Goal: Task Accomplishment & Management: Manage account settings

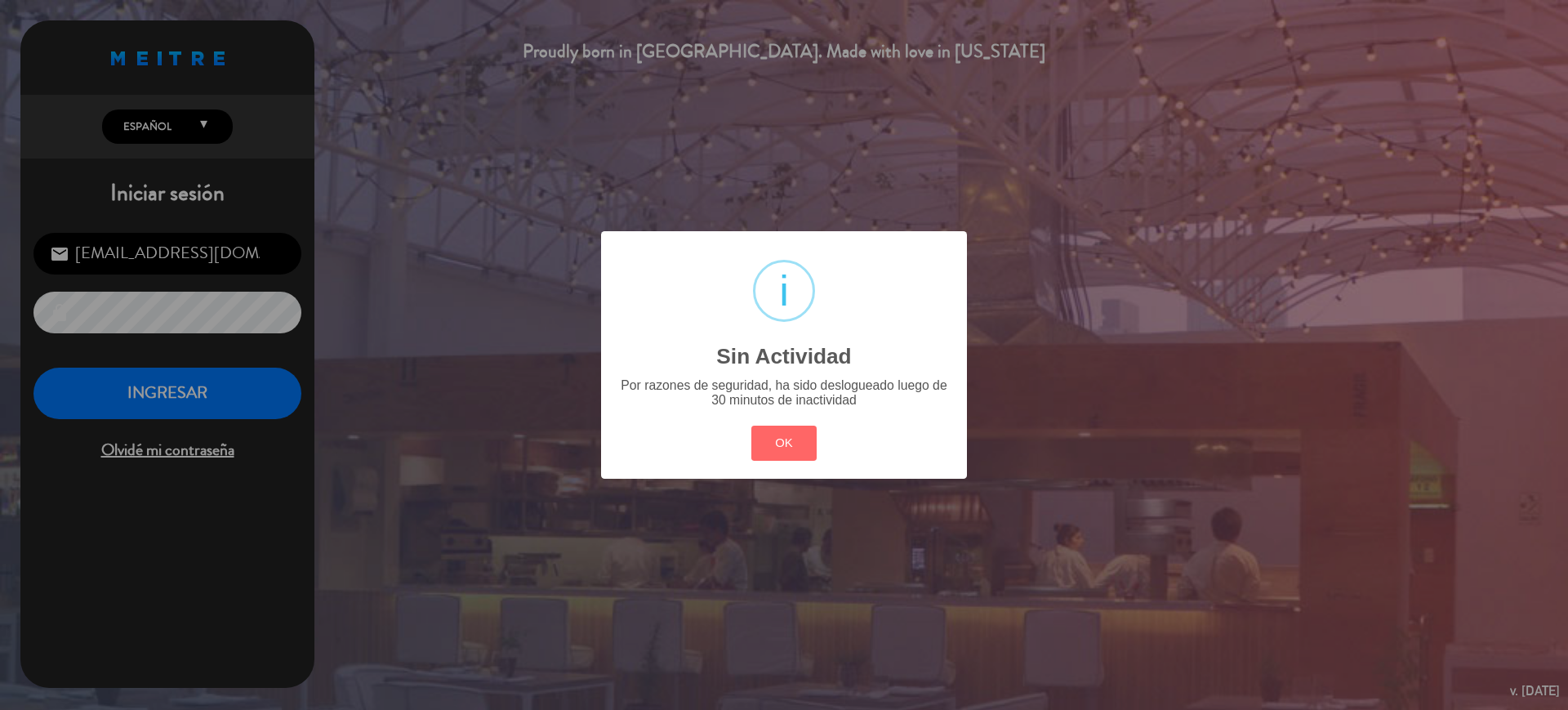
click at [789, 443] on button "OK" at bounding box center [784, 443] width 66 height 35
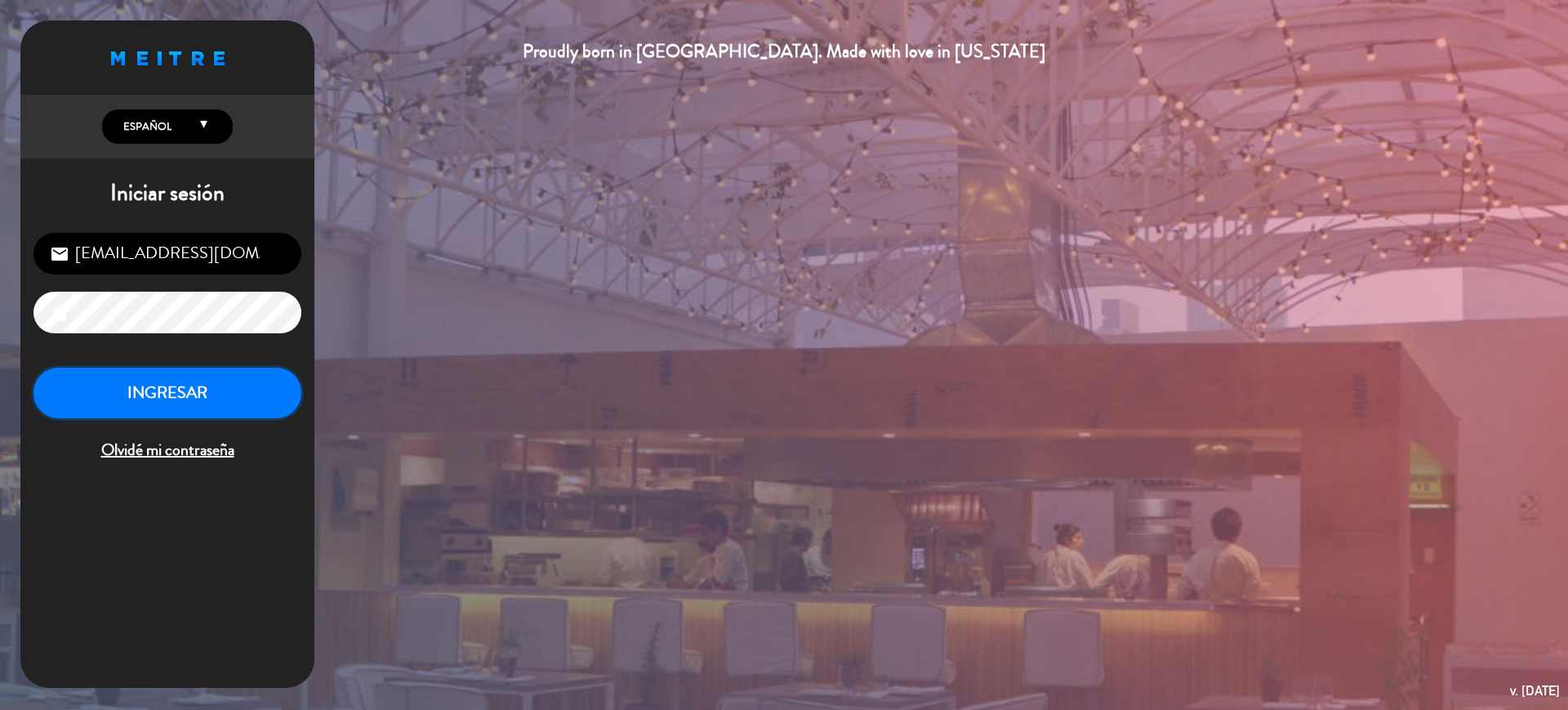
click at [189, 412] on button "INGRESAR" at bounding box center [167, 393] width 268 height 52
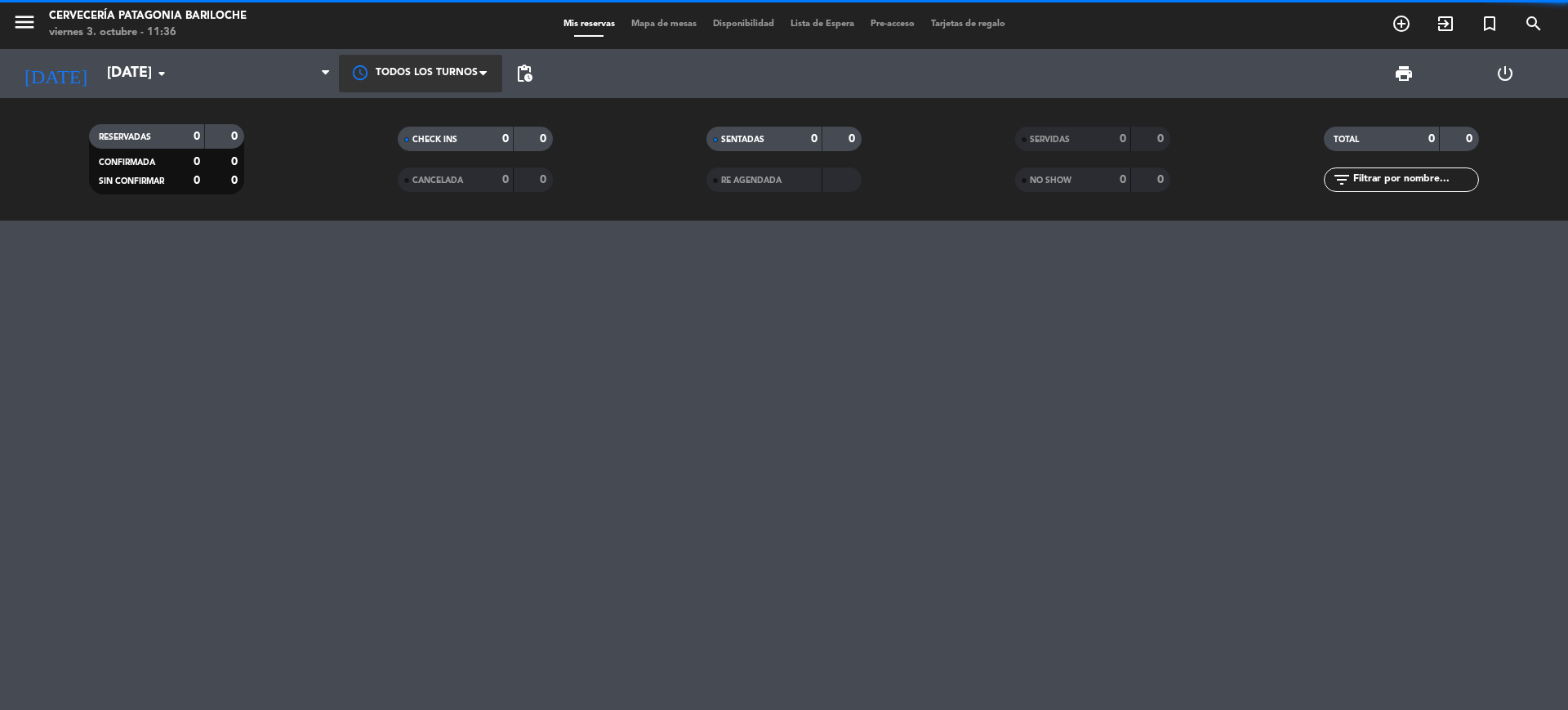
click at [459, 70] on div at bounding box center [420, 73] width 163 height 37
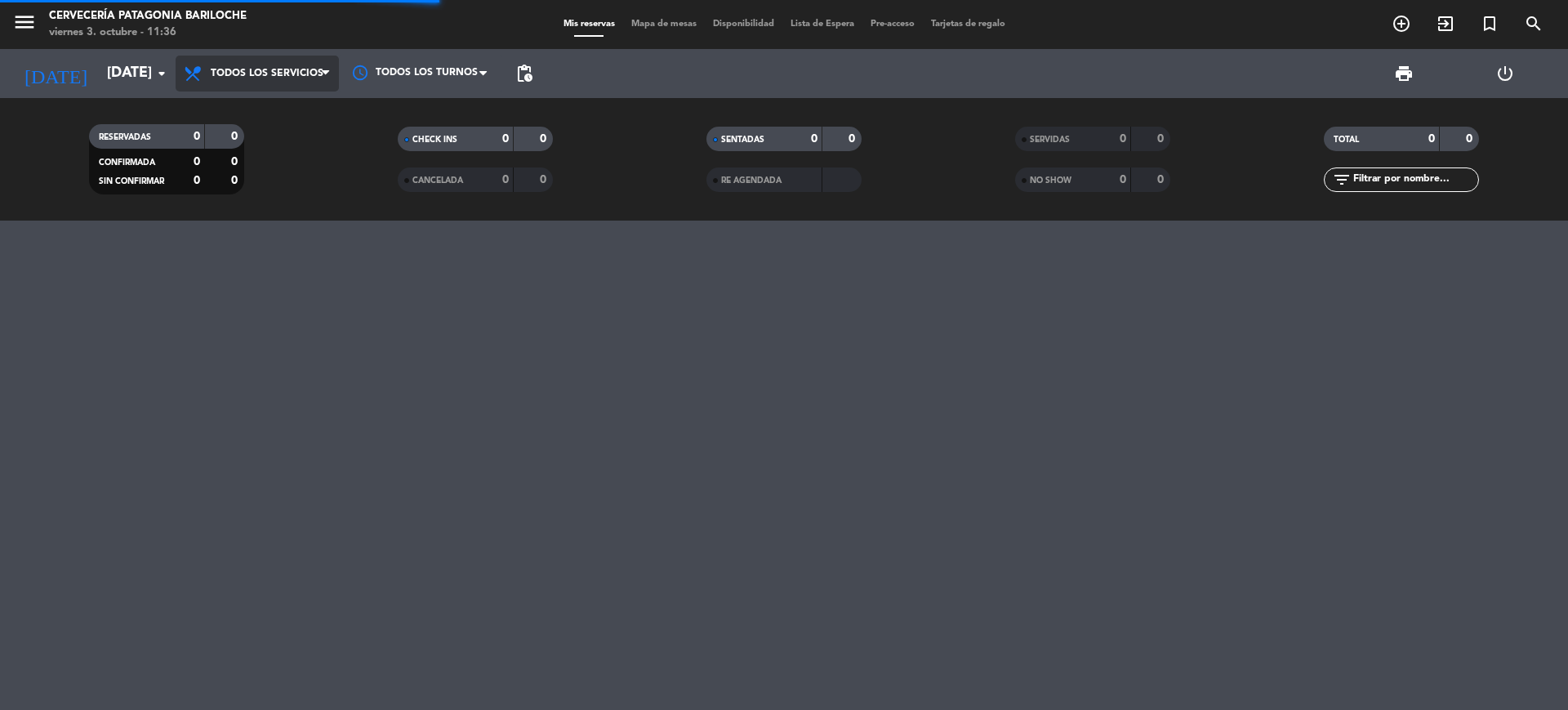
click at [309, 106] on div "menu Cervecería Patagonia Bariloche [DATE] 3. octubre - 11:36 Mis reservas Mapa…" at bounding box center [784, 110] width 1568 height 221
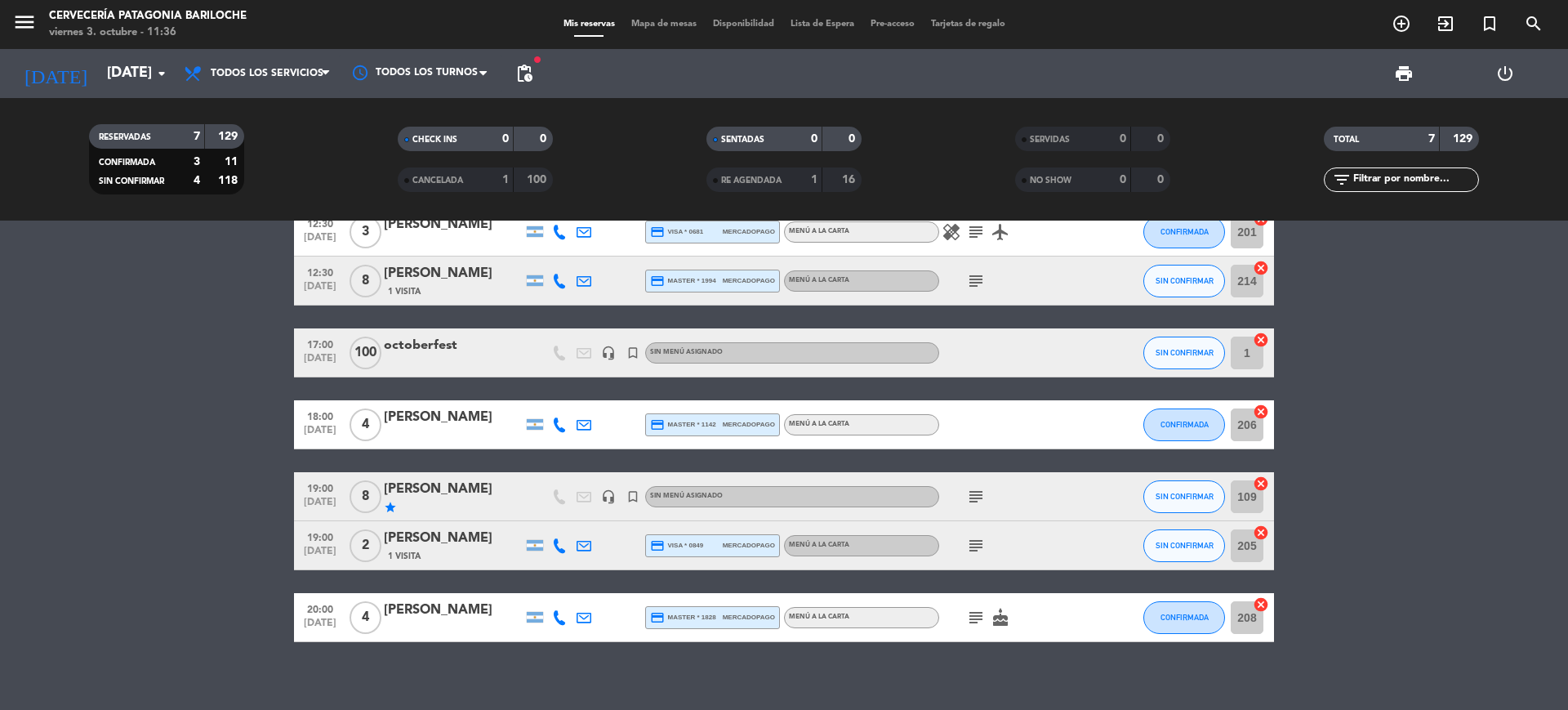
scroll to position [61, 0]
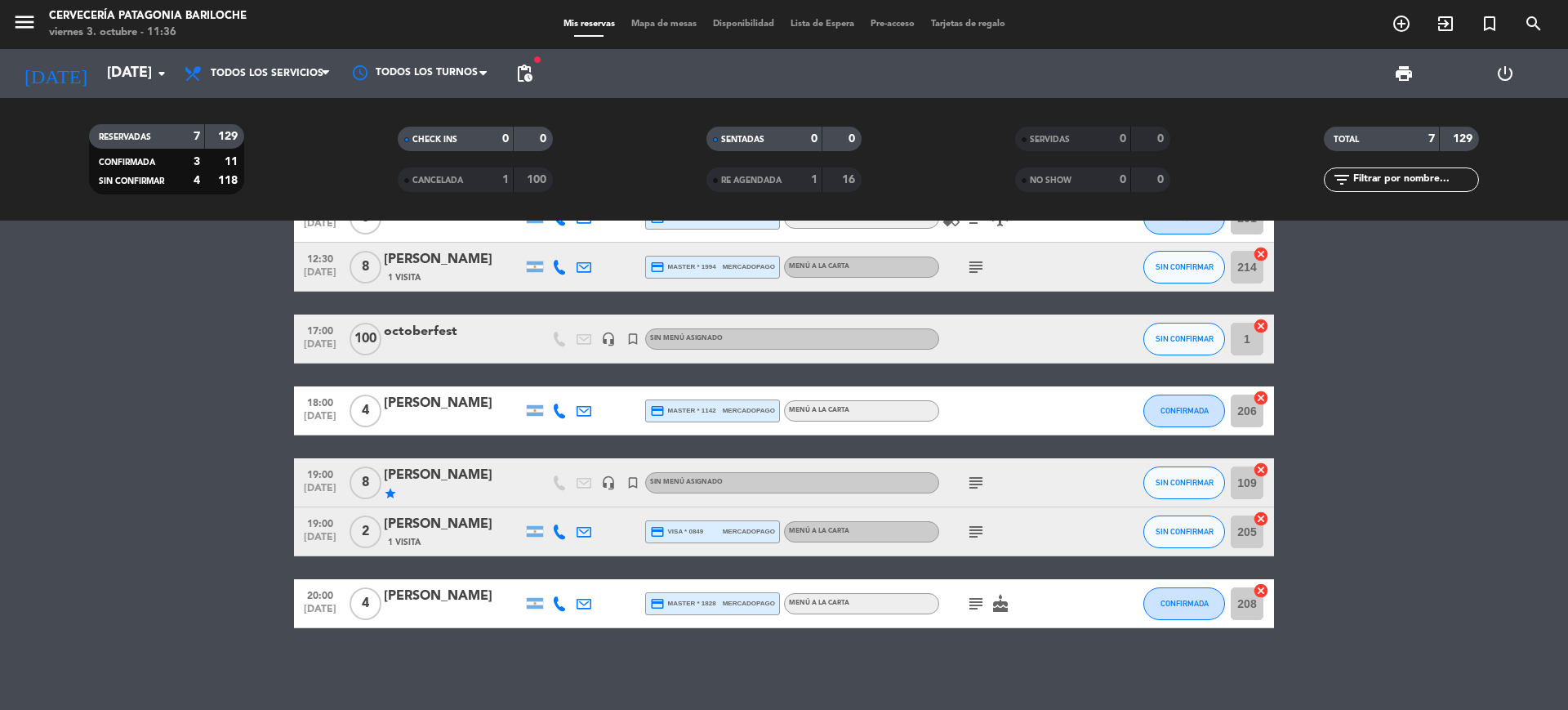
click at [983, 478] on icon "subject" at bounding box center [975, 482] width 19 height 19
click at [980, 522] on icon "subject" at bounding box center [975, 531] width 19 height 19
click at [972, 600] on icon "subject" at bounding box center [975, 603] width 19 height 19
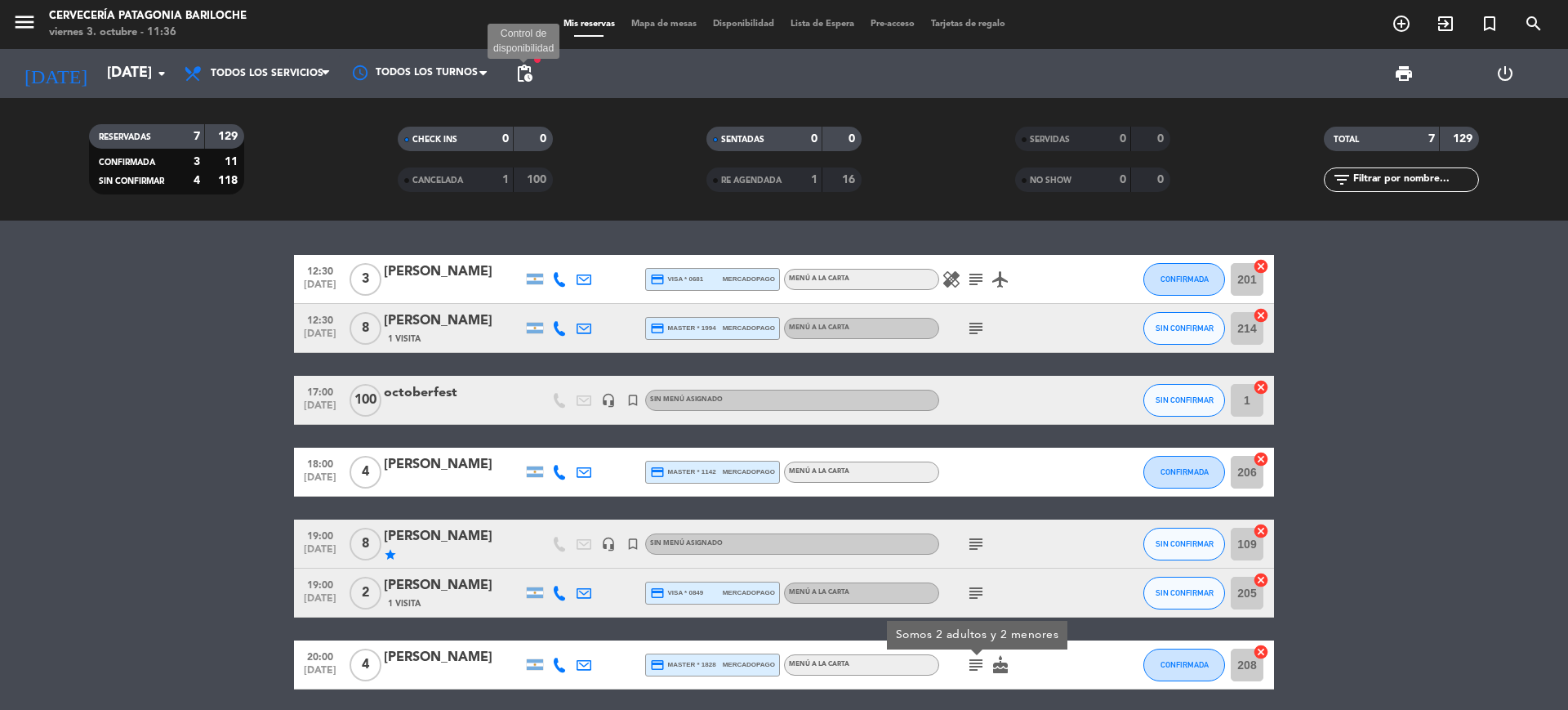
click at [516, 73] on span "pending_actions" at bounding box center [524, 73] width 19 height 19
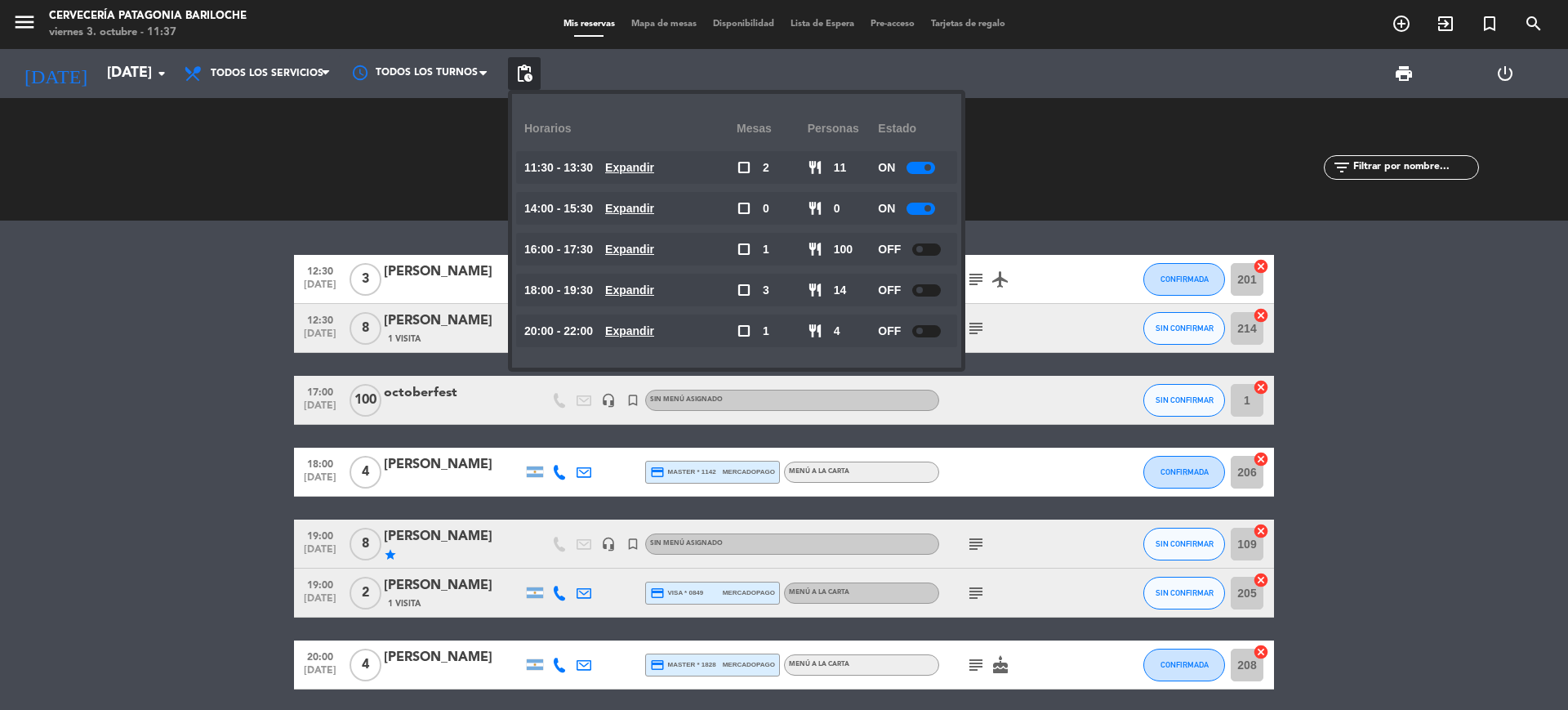
click at [636, 209] on u "Expandir" at bounding box center [630, 208] width 49 height 13
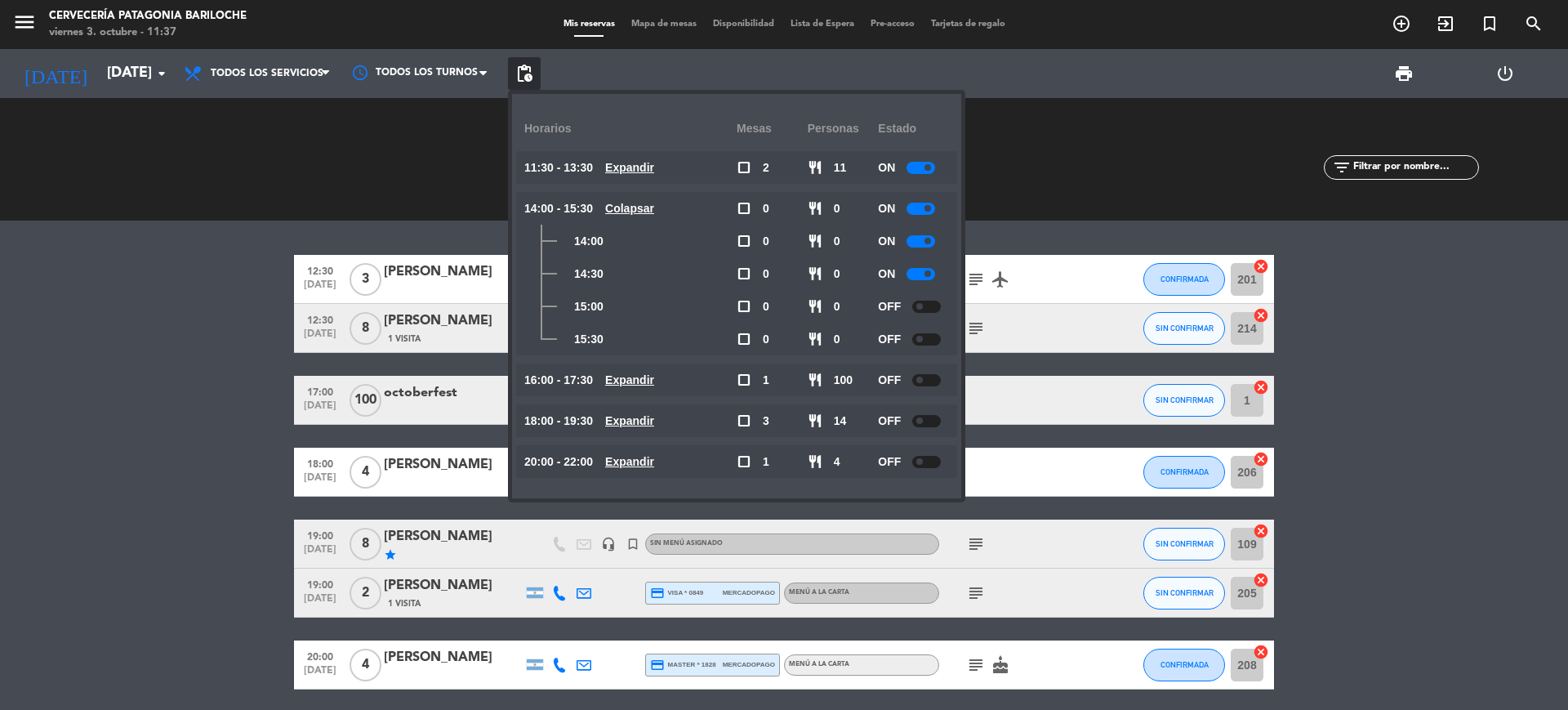
click at [149, 329] on bookings-row "12:30 [DATE] 3 [PERSON_NAME] credit_card visa * 0681 mercadopago MENÚ A LA CART…" at bounding box center [784, 472] width 1568 height 435
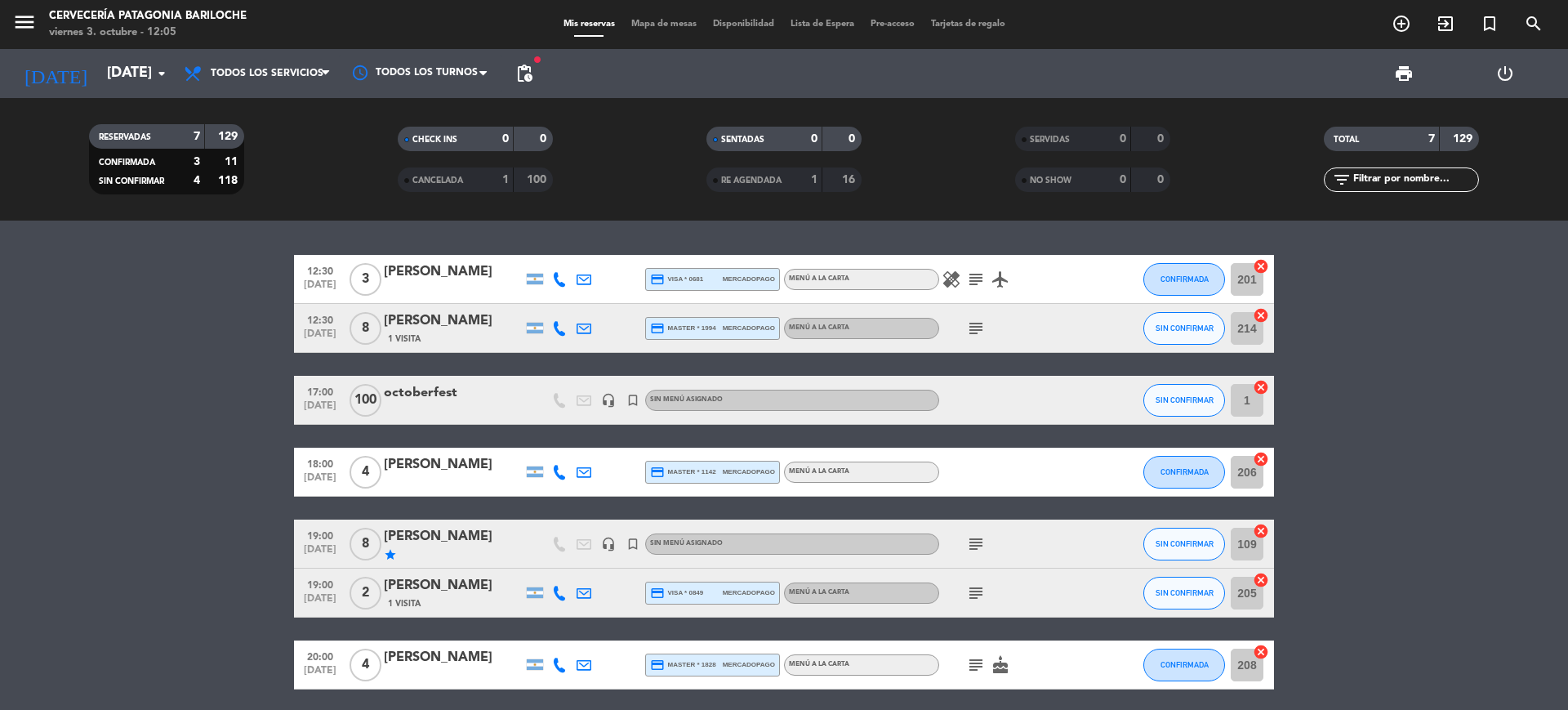
click at [397, 555] on div "star" at bounding box center [453, 554] width 139 height 13
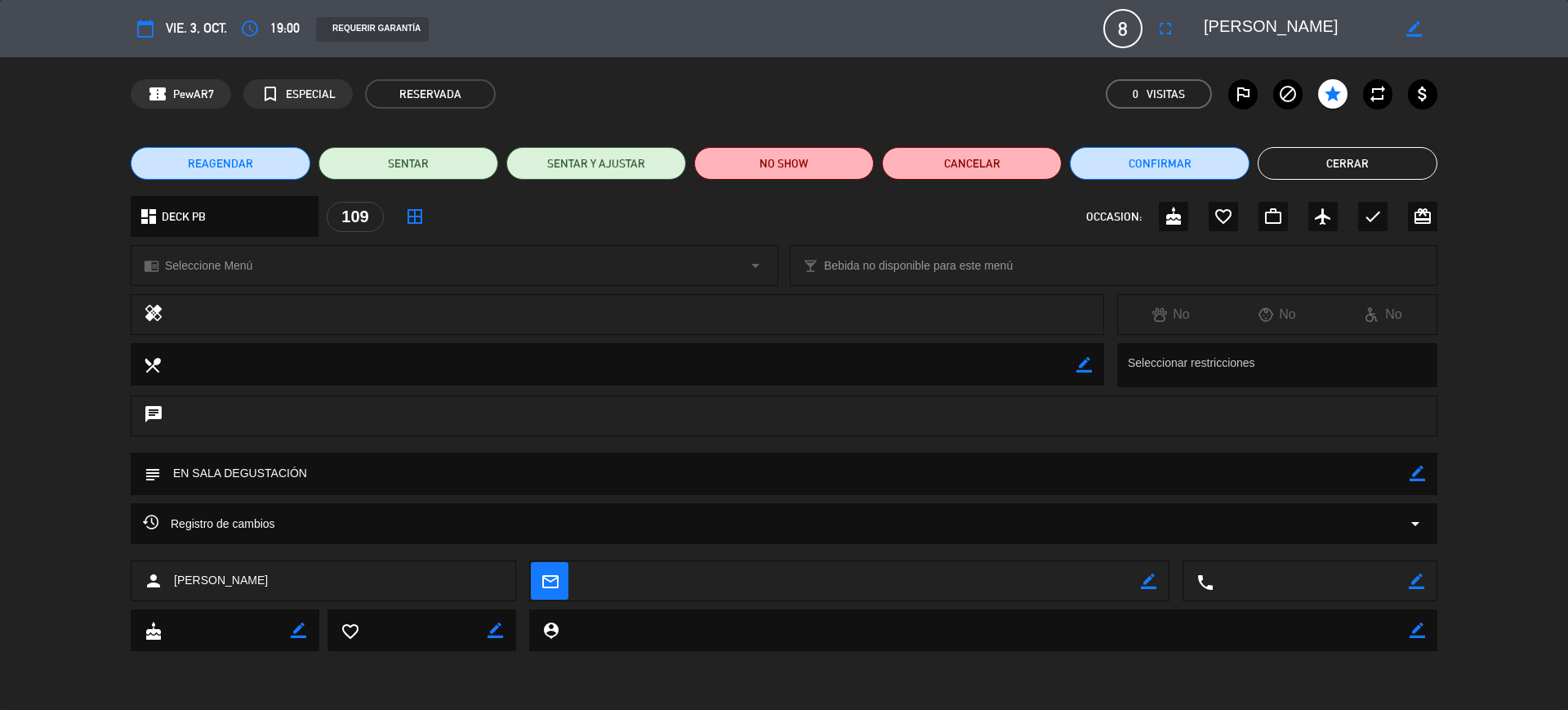
click at [1401, 164] on button "Cerrar" at bounding box center [1347, 163] width 180 height 33
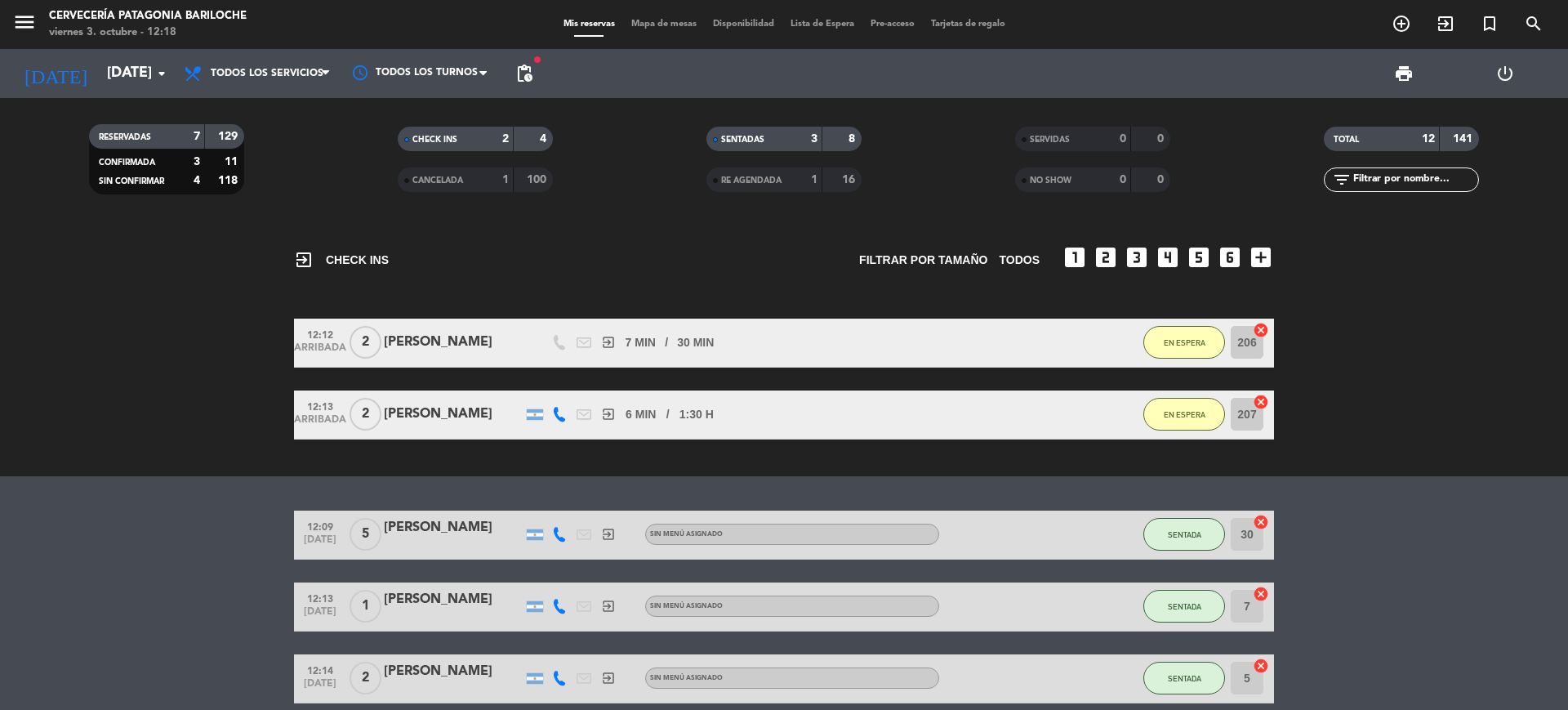
click at [461, 337] on div "[PERSON_NAME]" at bounding box center [453, 342] width 139 height 21
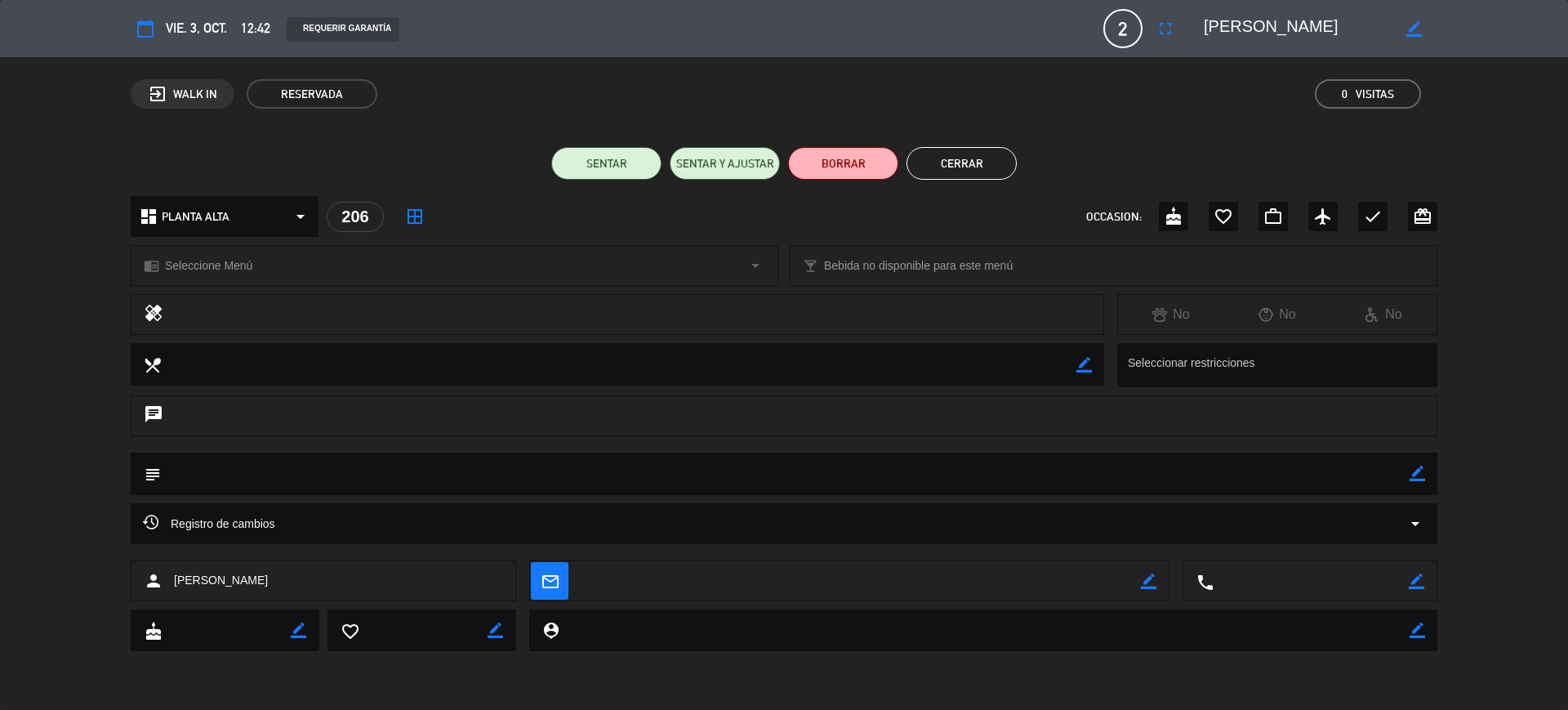
click at [1414, 473] on icon "border_color" at bounding box center [1417, 473] width 16 height 16
click at [1272, 471] on textarea at bounding box center [784, 473] width 1249 height 42
type textarea "40% y ofrecer visita"
click at [1415, 467] on icon at bounding box center [1417, 473] width 16 height 16
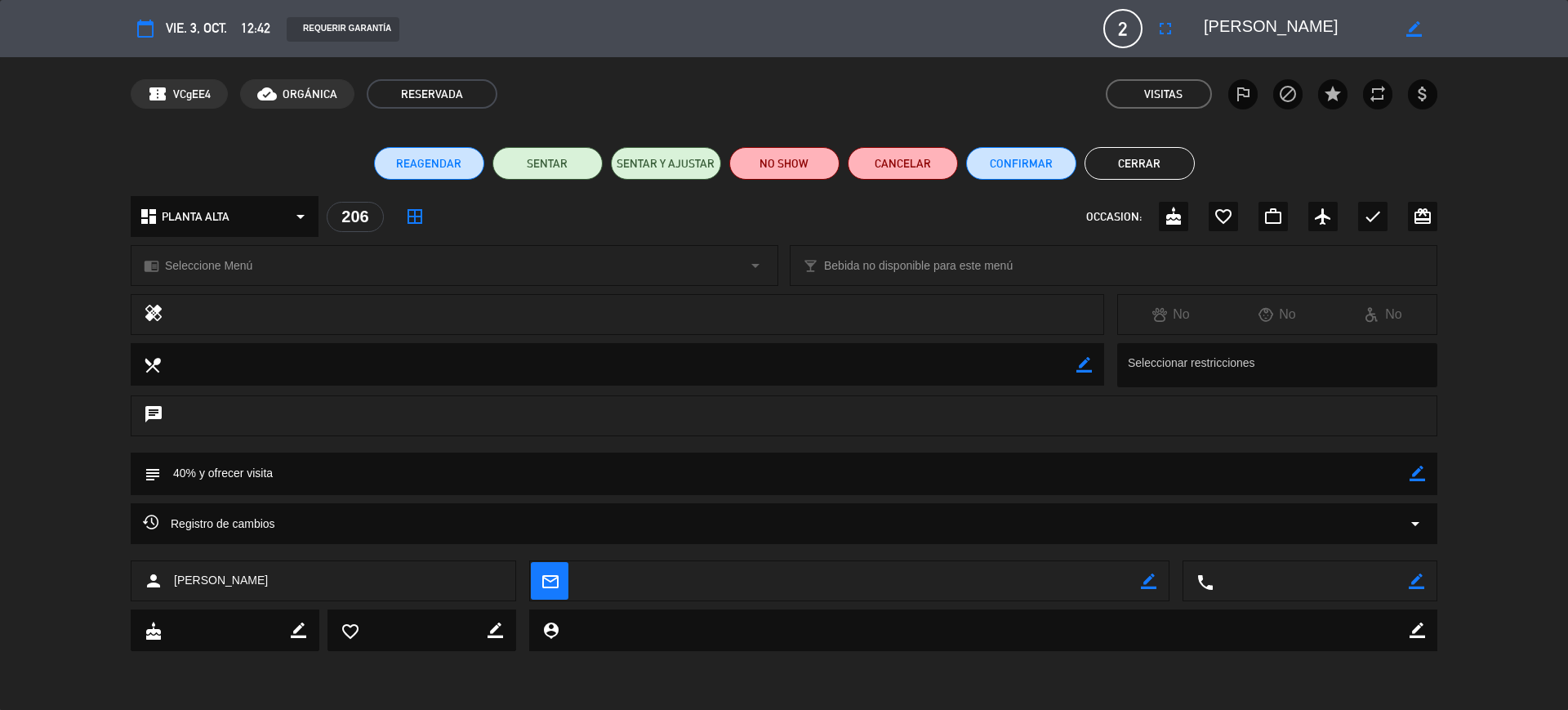
click at [1157, 161] on button "Cerrar" at bounding box center [1140, 163] width 110 height 33
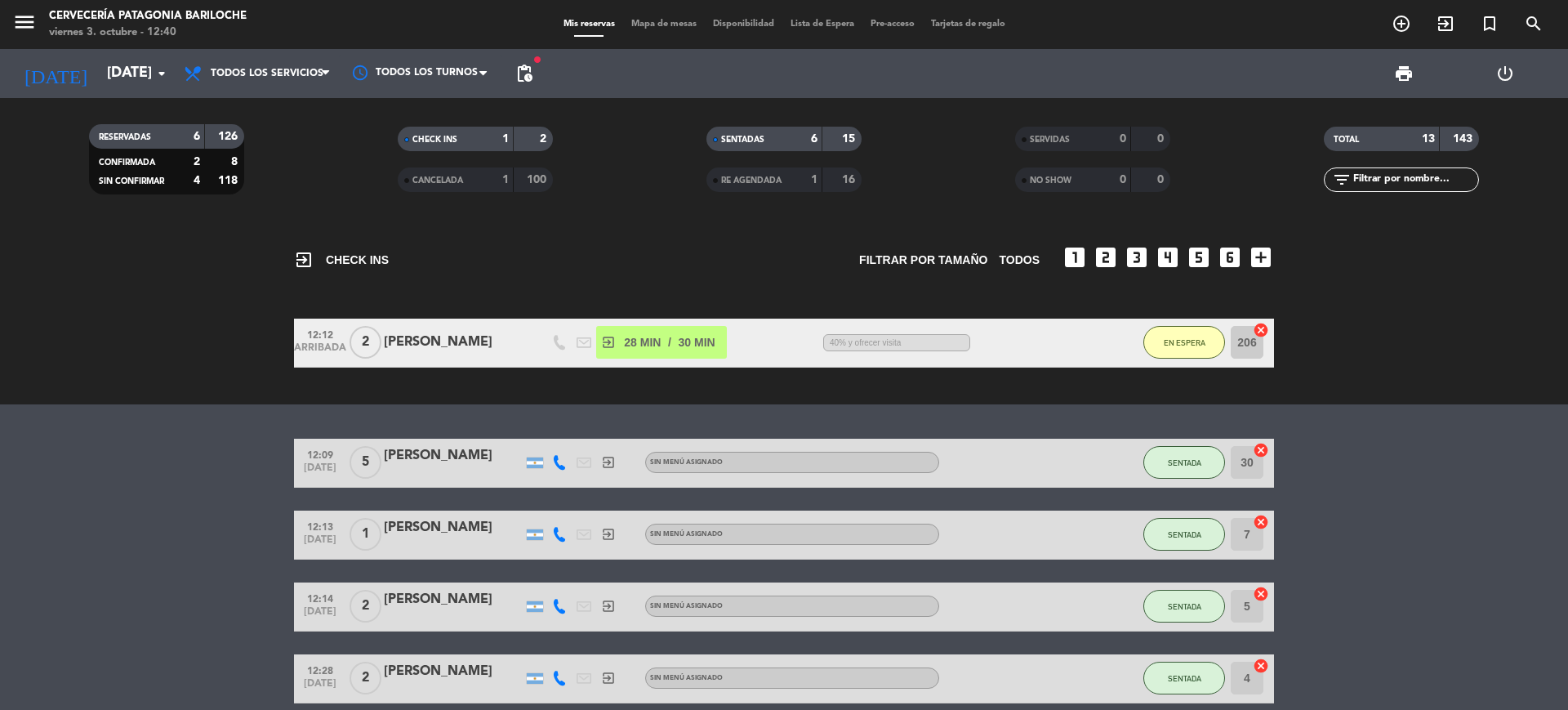
click at [637, 18] on div "Mis reservas Mapa de mesas Disponibilidad Lista de Espera Pre-acceso Tarjetas d…" at bounding box center [784, 25] width 458 height 15
click at [646, 28] on span "Mapa de mesas" at bounding box center [664, 23] width 82 height 9
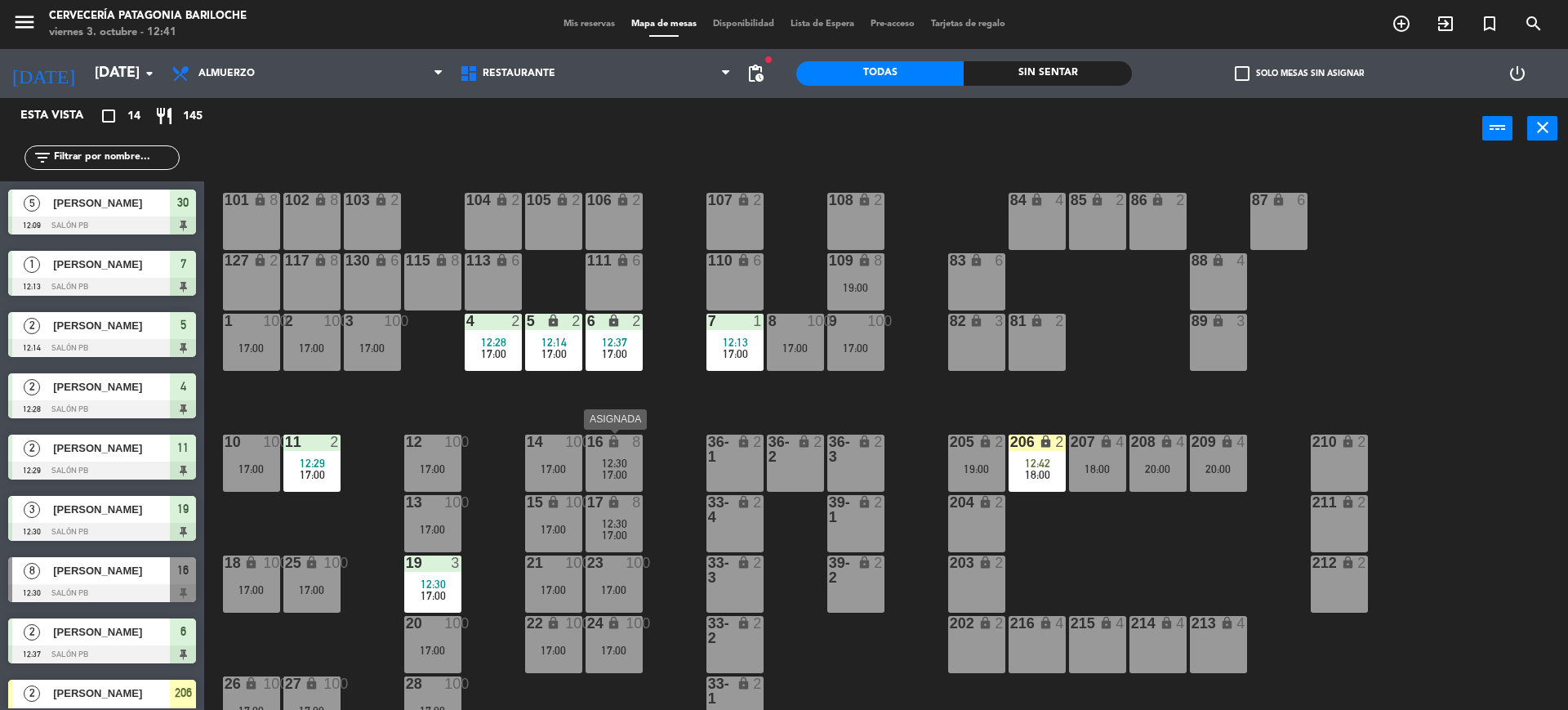
click at [623, 470] on span "17:00" at bounding box center [615, 475] width 25 height 13
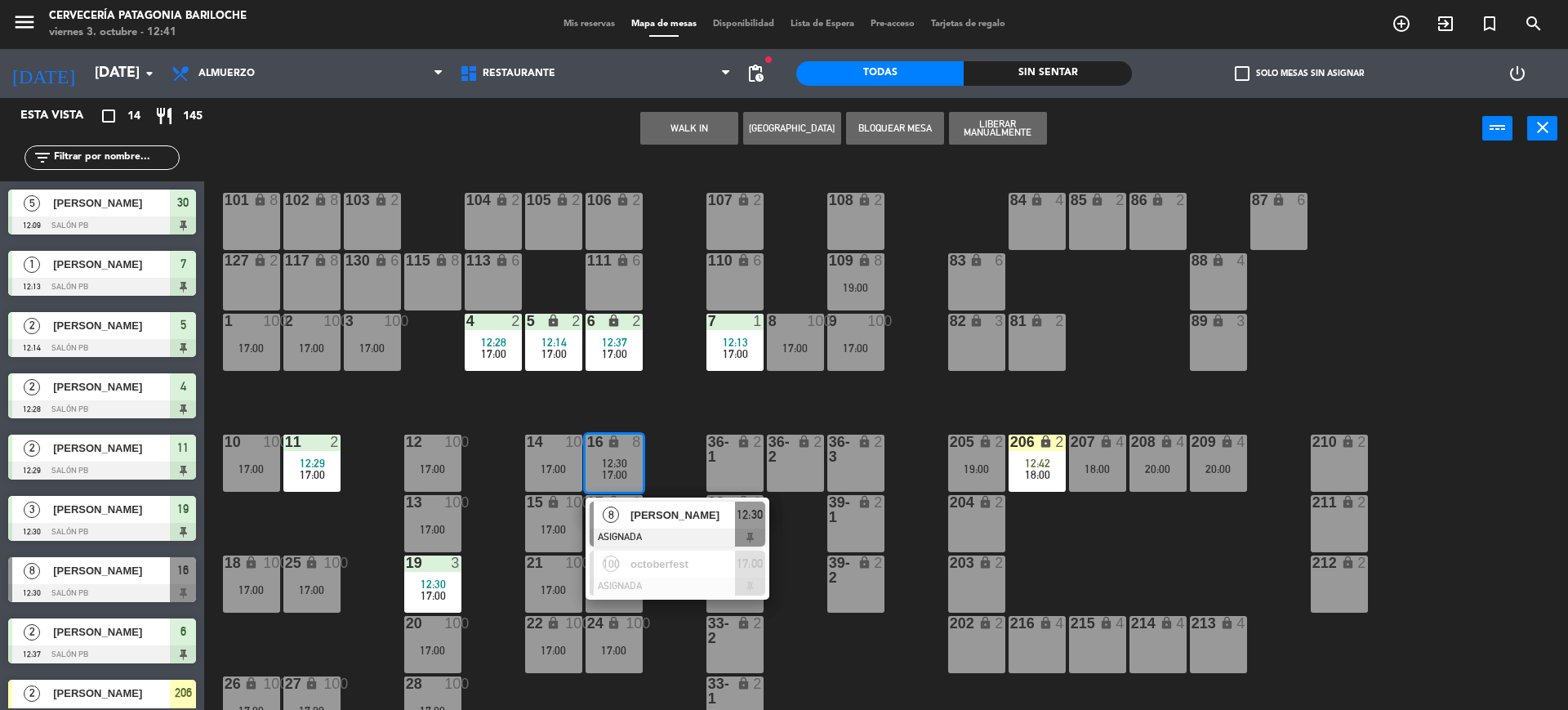
click at [613, 464] on span "12:30" at bounding box center [615, 463] width 25 height 13
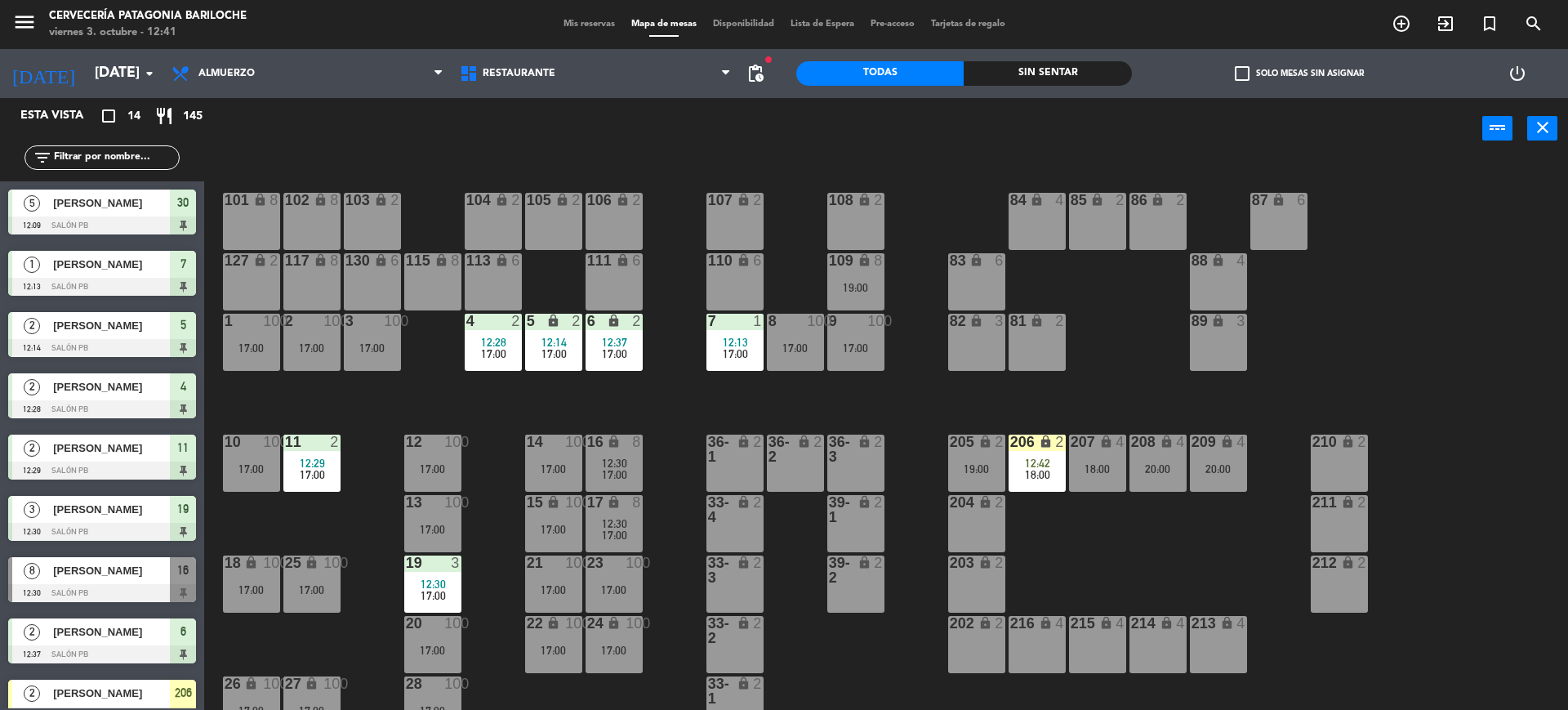
click at [146, 577] on span "[PERSON_NAME]" at bounding box center [111, 570] width 117 height 18
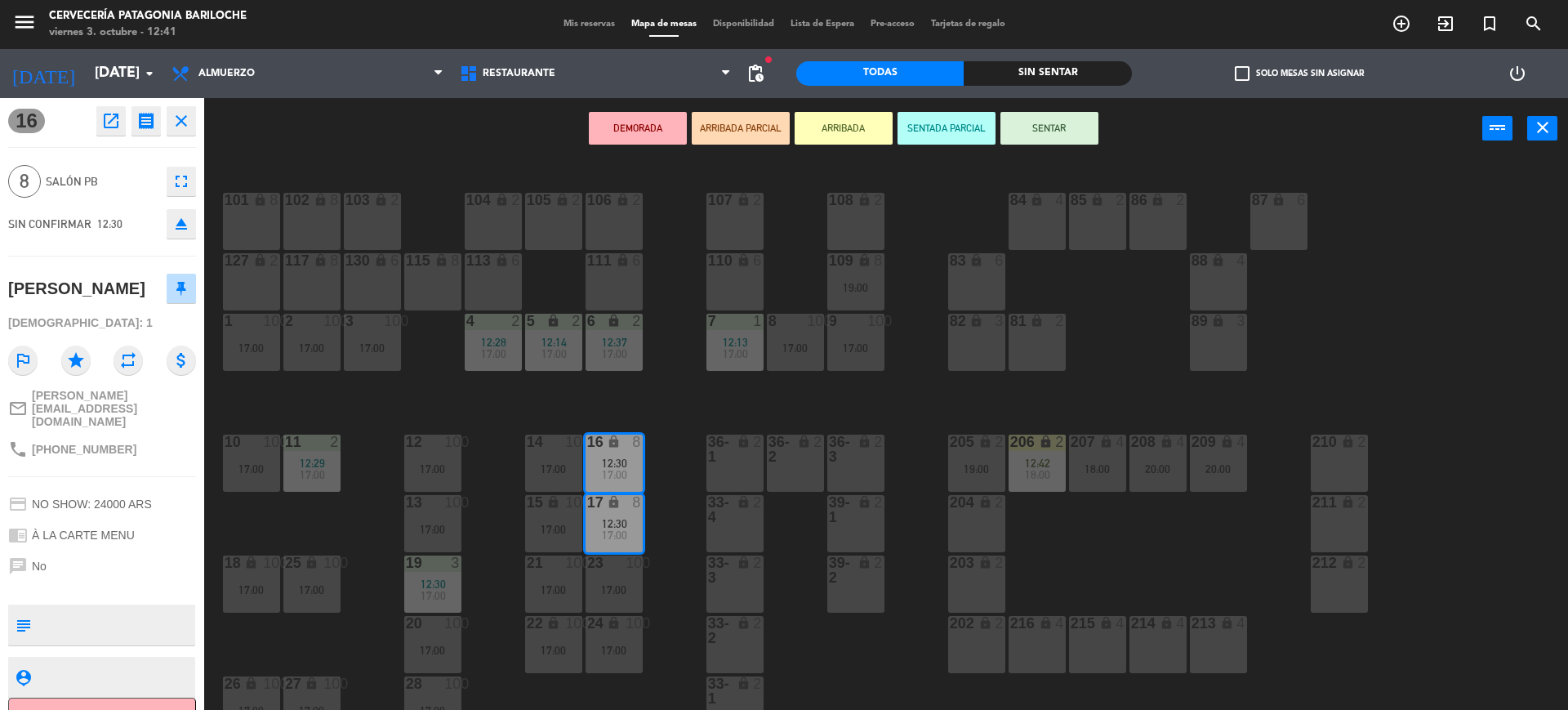
click at [178, 114] on icon "close" at bounding box center [181, 120] width 19 height 19
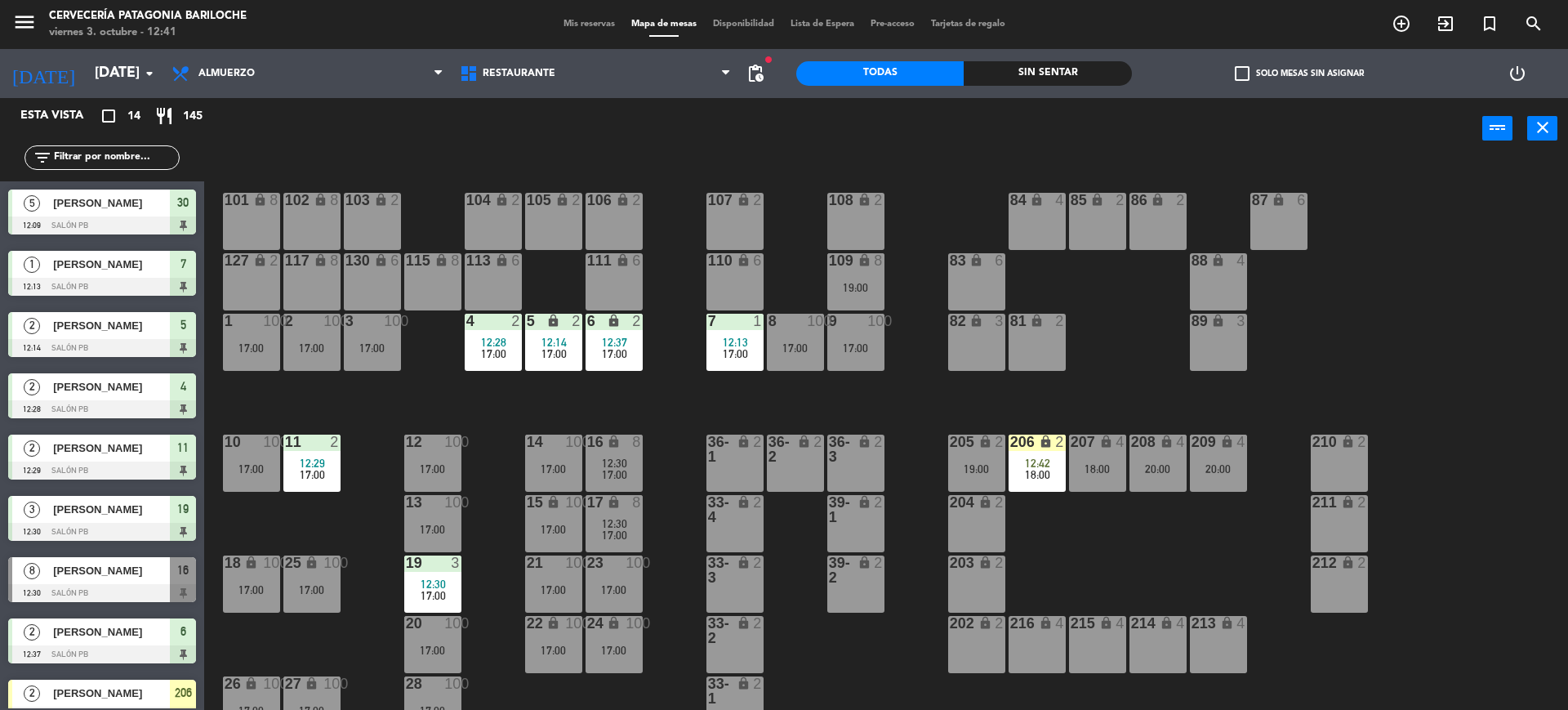
click at [627, 457] on div "12:30" at bounding box center [614, 463] width 57 height 12
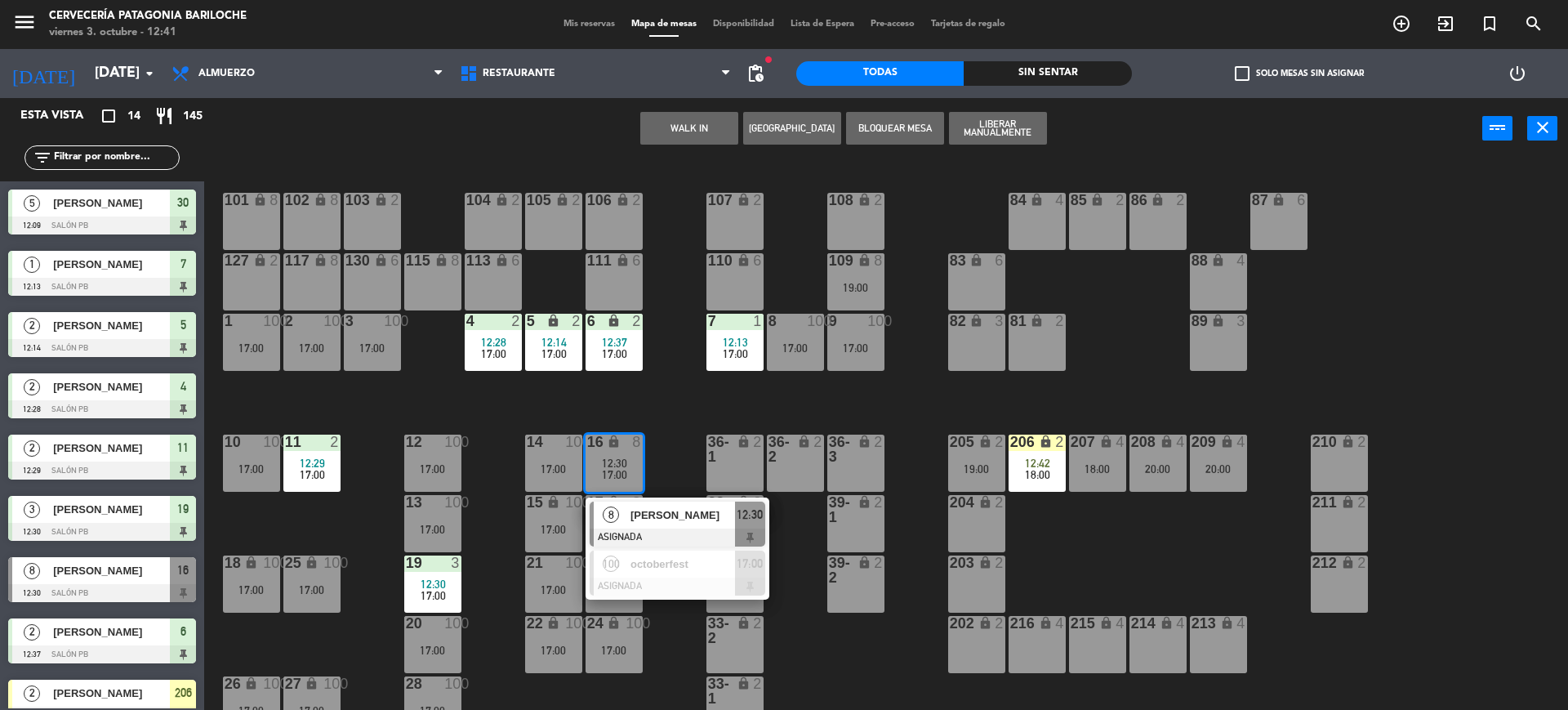
click at [676, 428] on div "101 lock 8 102 lock 8 104 lock 2 105 lock 2 106 lock 2 103 lock 2 107 lock 2 10…" at bounding box center [894, 438] width 1348 height 550
